Goal: Information Seeking & Learning: Stay updated

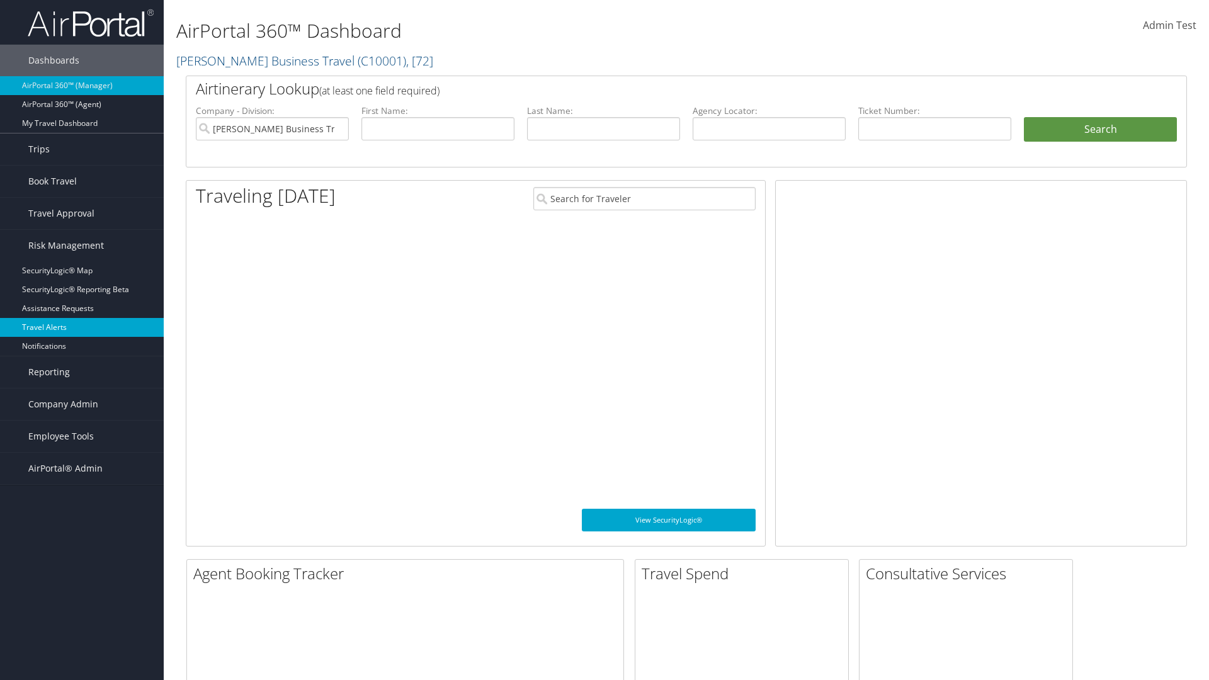
click at [82, 327] on link "Travel Alerts" at bounding box center [82, 327] width 164 height 19
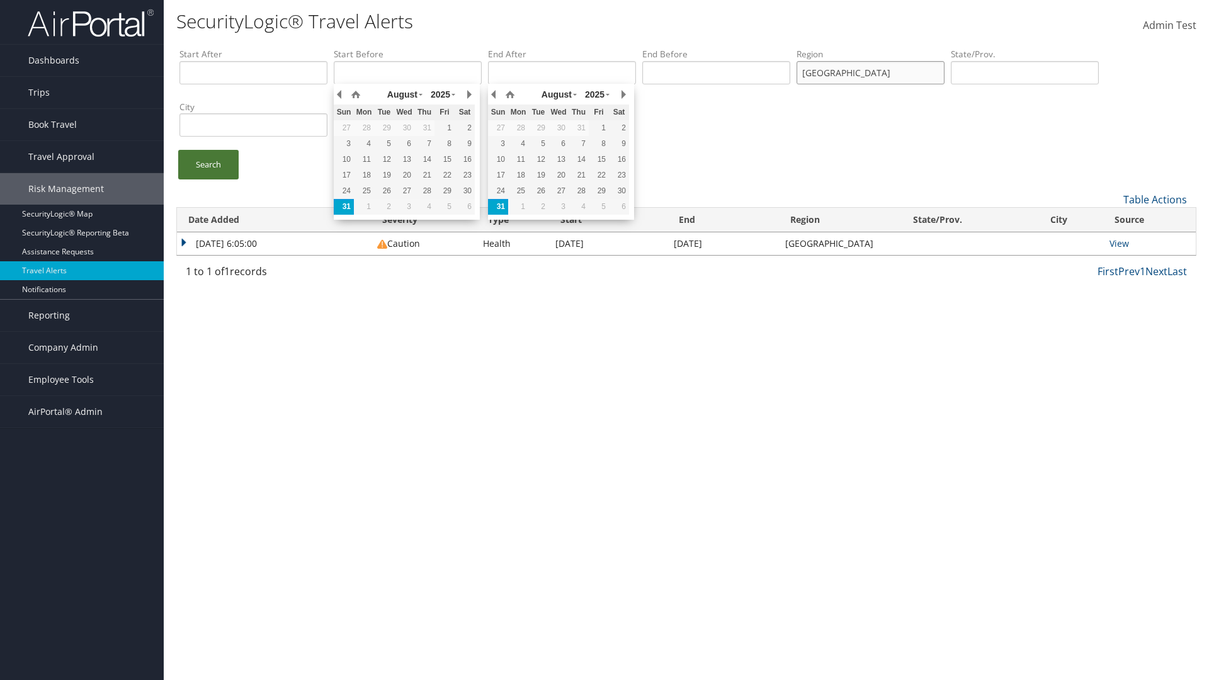
type input "united states"
click at [208, 164] on link "Search" at bounding box center [208, 165] width 60 height 30
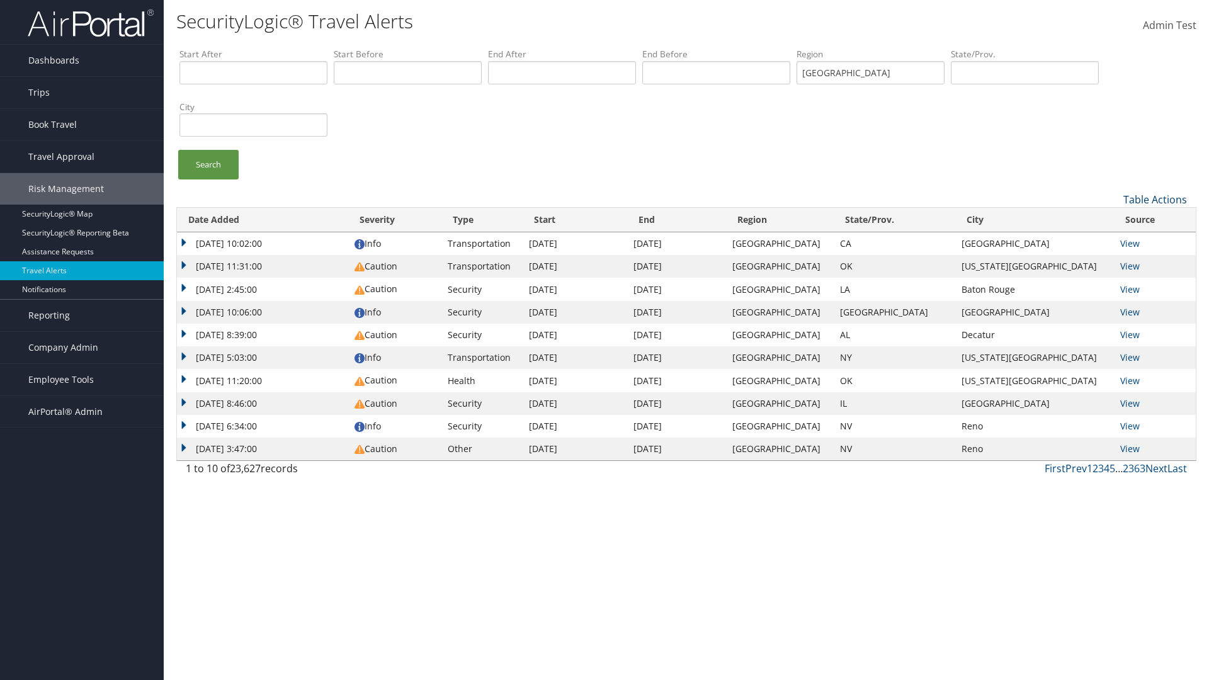
click at [1155, 199] on link "Table Actions" at bounding box center [1155, 200] width 64 height 14
click at [1112, 240] on link "Column Visibility" at bounding box center [1113, 240] width 166 height 21
click at [1112, 220] on link "Date Added" at bounding box center [1113, 220] width 166 height 21
click at [1112, 241] on link "Severity" at bounding box center [1113, 241] width 166 height 21
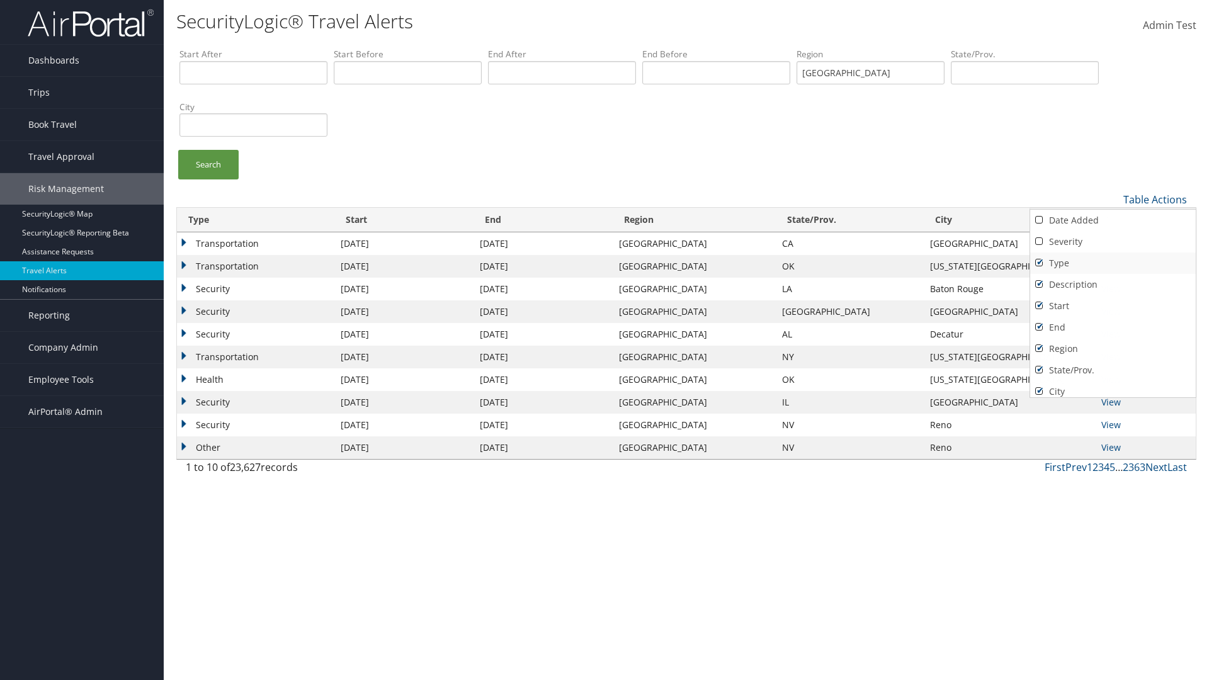
click at [1112, 263] on link "Type" at bounding box center [1113, 262] width 166 height 21
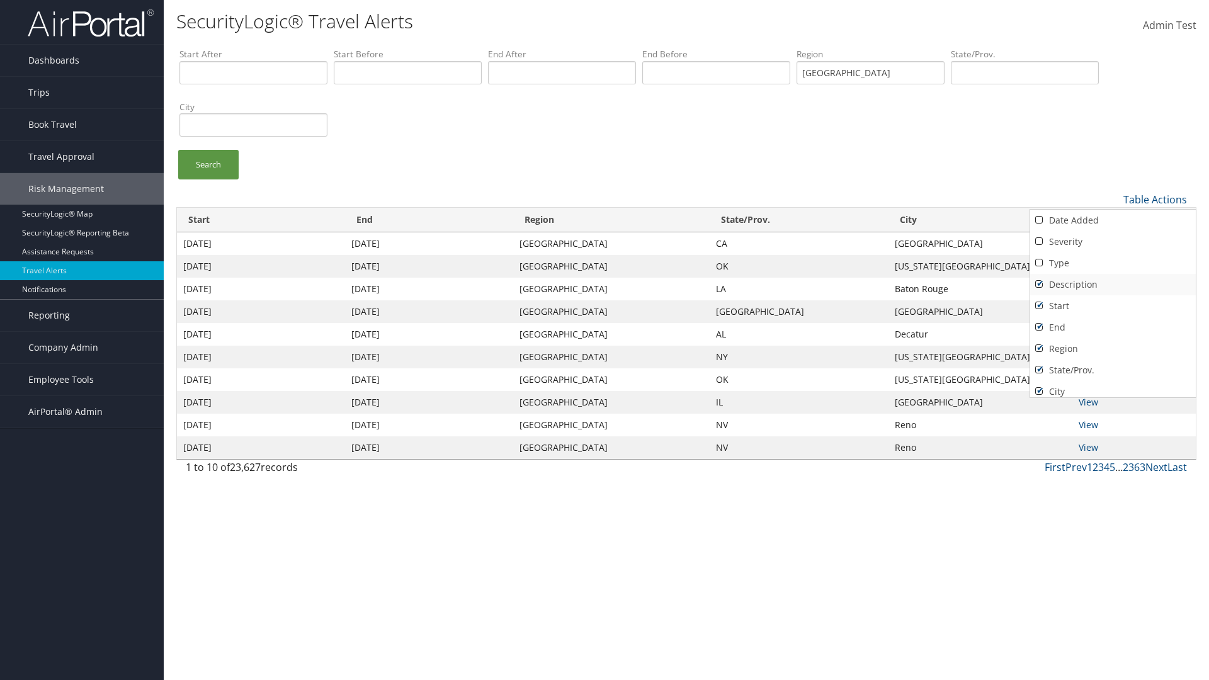
click at [1112, 284] on link "Description" at bounding box center [1113, 284] width 166 height 21
click at [1112, 305] on link "Start" at bounding box center [1113, 305] width 166 height 21
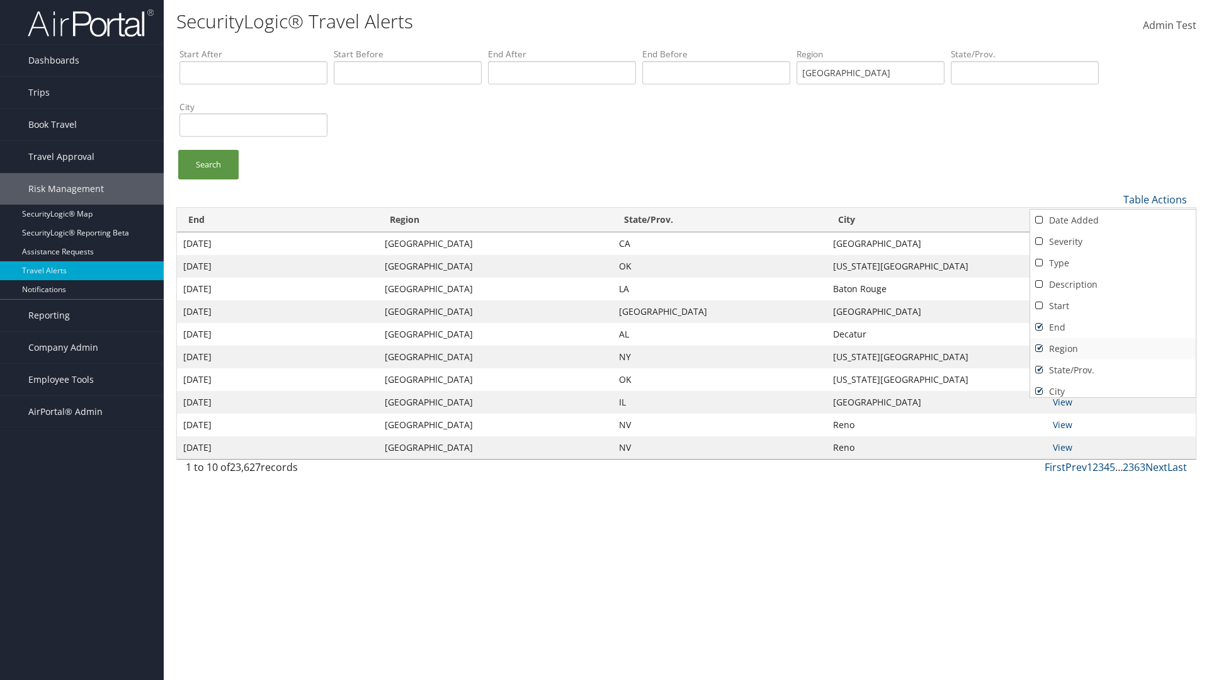
click at [1112, 327] on link "End" at bounding box center [1113, 327] width 166 height 21
click at [1112, 348] on link "Region" at bounding box center [1113, 348] width 166 height 21
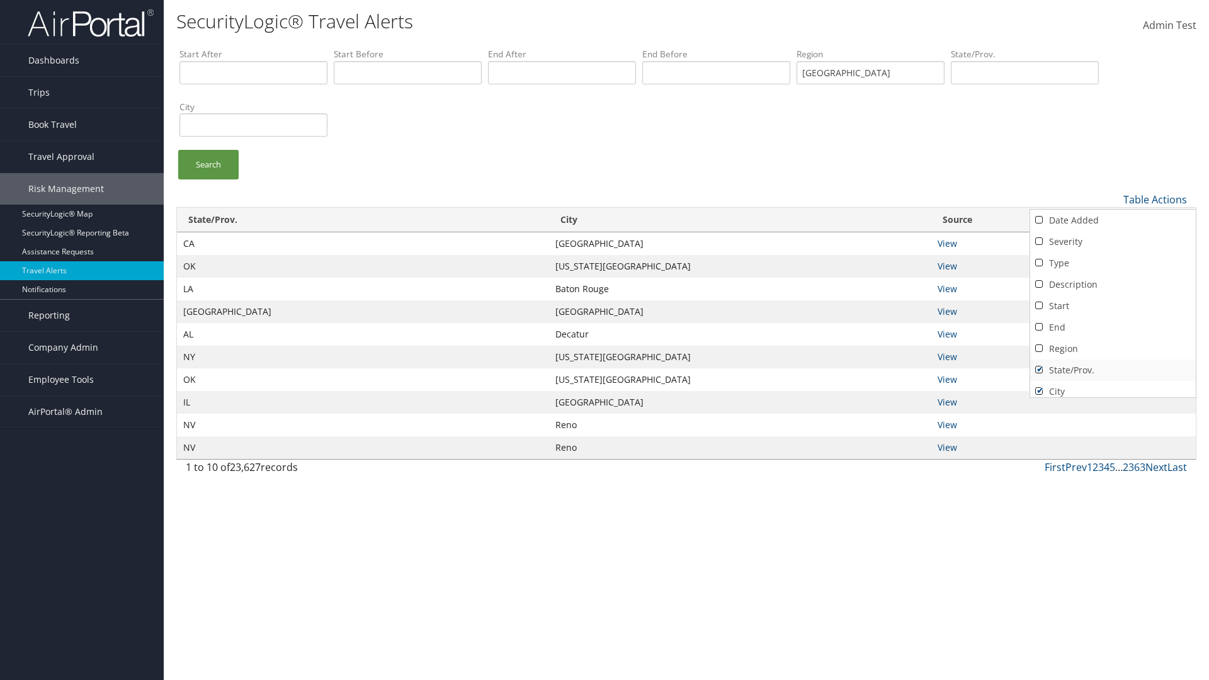
click at [1112, 370] on link "State/Prov." at bounding box center [1113, 369] width 166 height 21
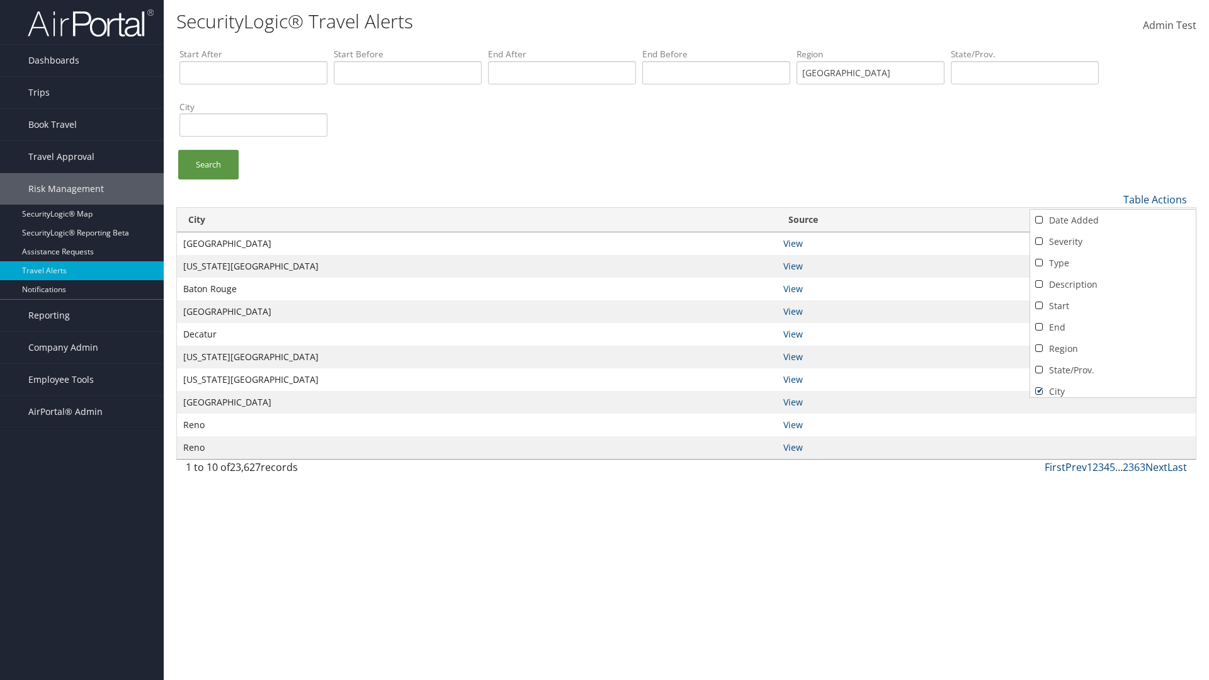
click at [1112, 386] on link "City" at bounding box center [1113, 391] width 166 height 21
click at [1112, 402] on link "Source" at bounding box center [1113, 412] width 166 height 21
click at [604, 340] on div at bounding box center [604, 340] width 1209 height 680
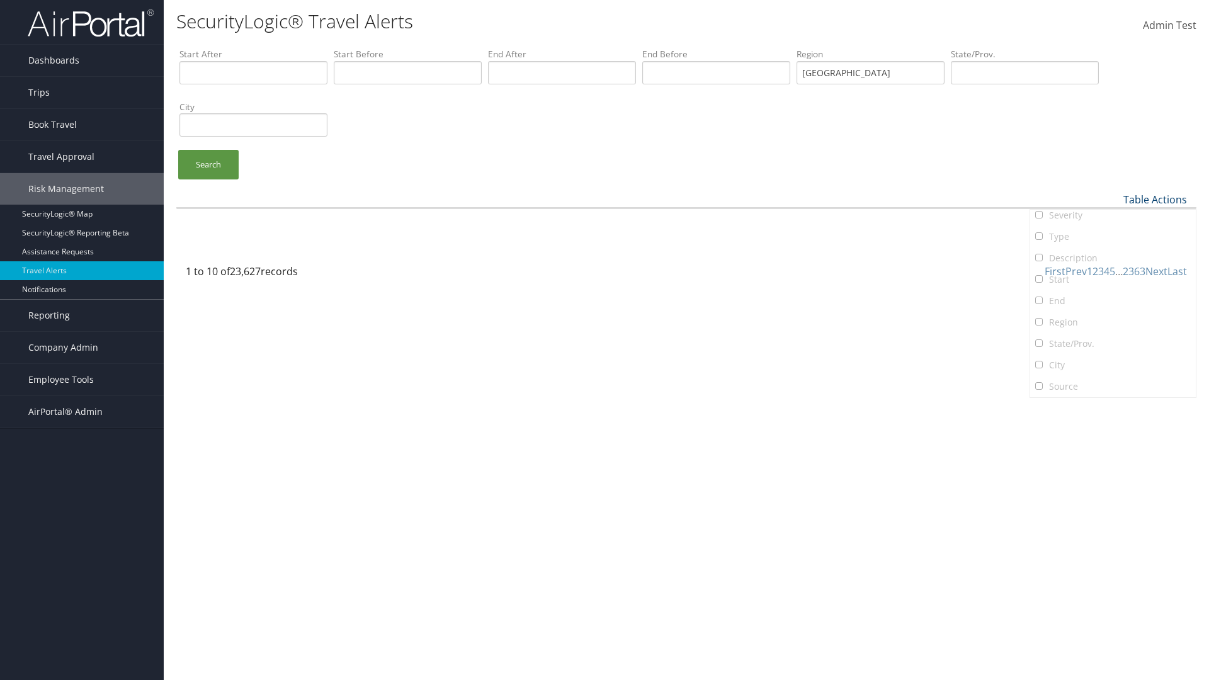
click at [1155, 199] on link "Table Actions" at bounding box center [1155, 200] width 64 height 14
click at [1112, 240] on link "Column Visibility" at bounding box center [1113, 240] width 166 height 21
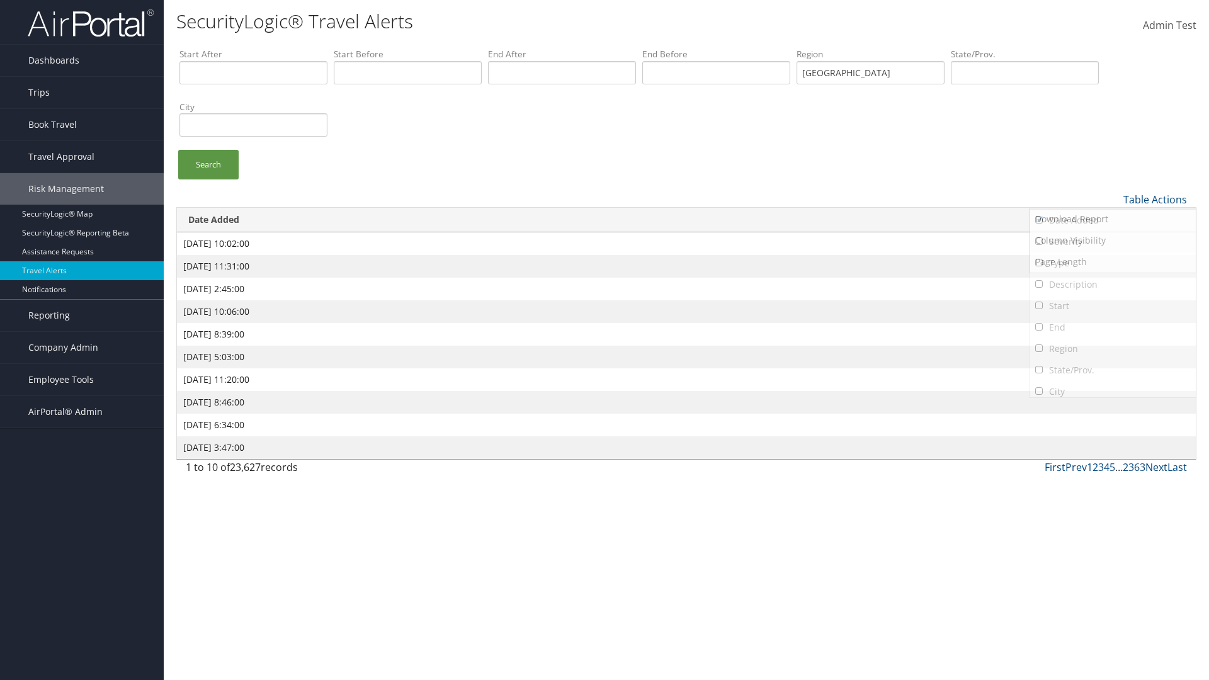
click at [1112, 241] on link "Severity" at bounding box center [1113, 241] width 166 height 21
click at [1112, 263] on link "Type" at bounding box center [1113, 262] width 166 height 21
click at [1112, 284] on link "Description" at bounding box center [1113, 284] width 166 height 21
click at [1112, 305] on link "Start" at bounding box center [1113, 305] width 166 height 21
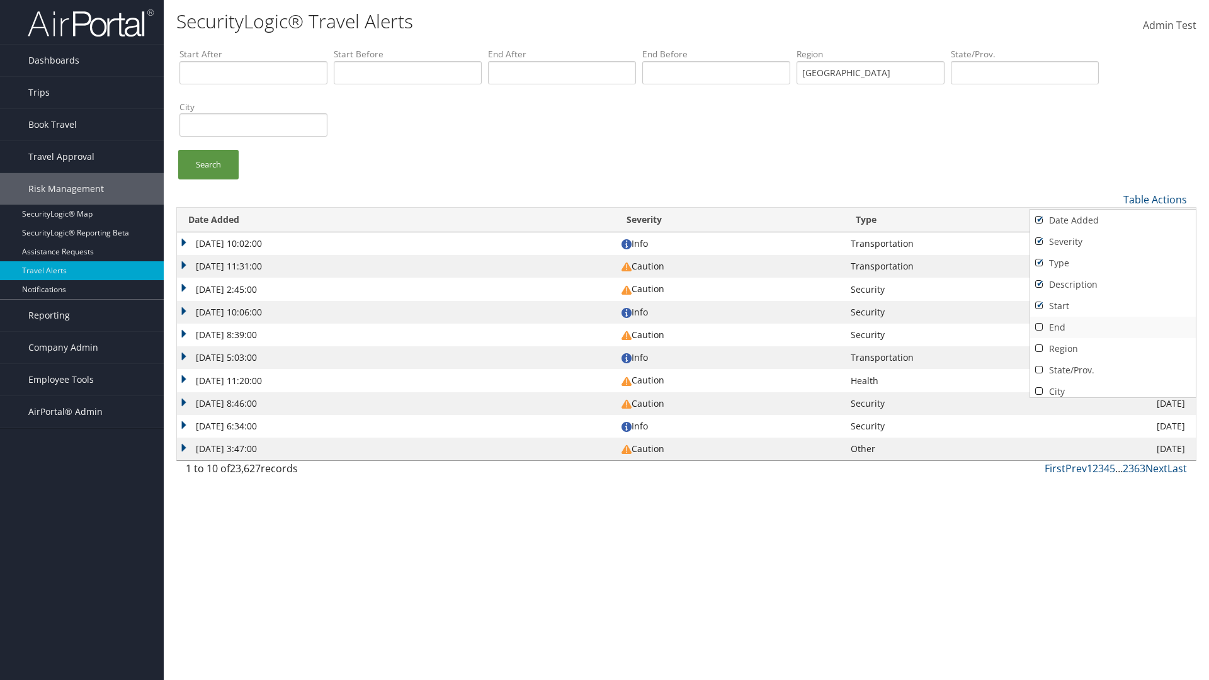
click at [1112, 327] on link "End" at bounding box center [1113, 327] width 166 height 21
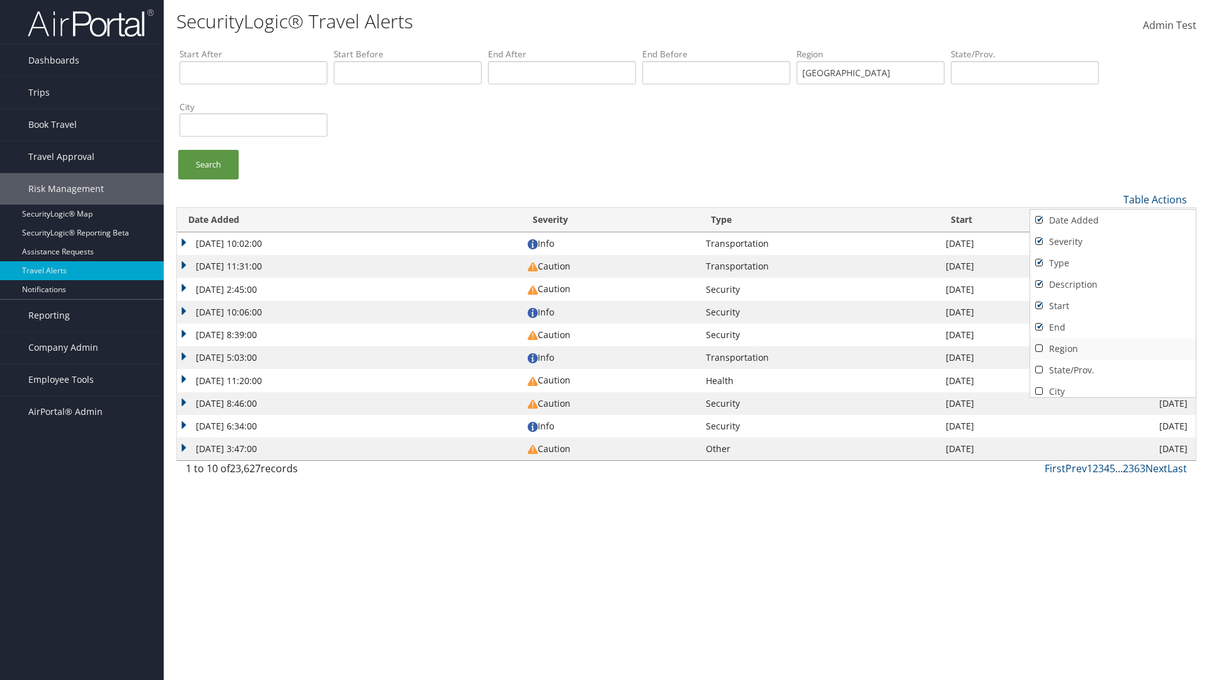
click at [1112, 348] on link "Region" at bounding box center [1113, 348] width 166 height 21
